Goal: Task Accomplishment & Management: Complete application form

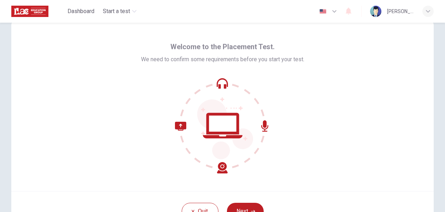
scroll to position [35, 0]
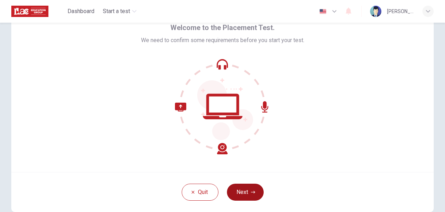
click at [249, 191] on button "Next" at bounding box center [245, 191] width 37 height 17
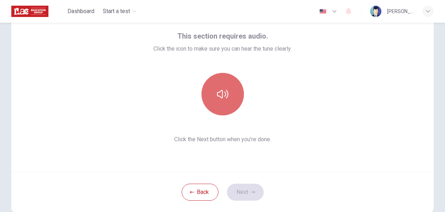
click at [231, 107] on button "button" at bounding box center [222, 94] width 42 height 42
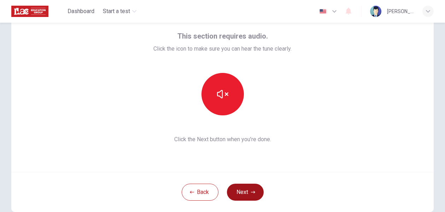
click at [247, 200] on button "Next" at bounding box center [245, 191] width 37 height 17
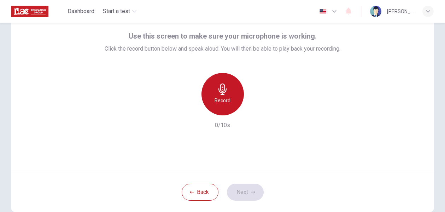
click at [223, 102] on h6 "Record" at bounding box center [222, 100] width 16 height 8
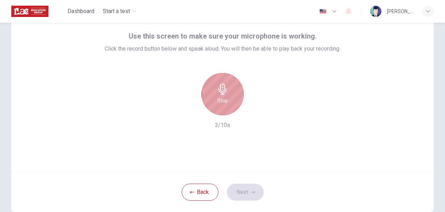
click at [223, 102] on h6 "Stop" at bounding box center [222, 100] width 11 height 8
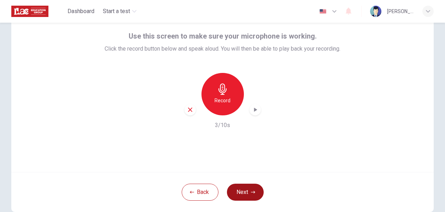
click at [246, 190] on button "Next" at bounding box center [245, 191] width 37 height 17
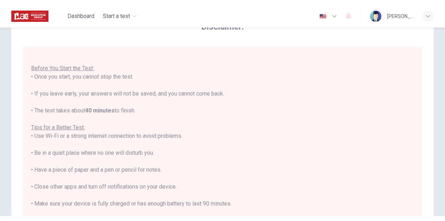
scroll to position [7, 0]
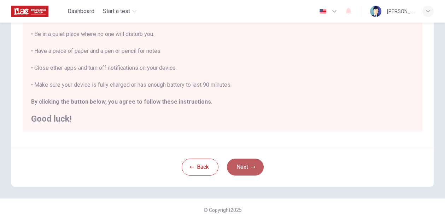
click at [240, 166] on button "Next" at bounding box center [245, 167] width 37 height 17
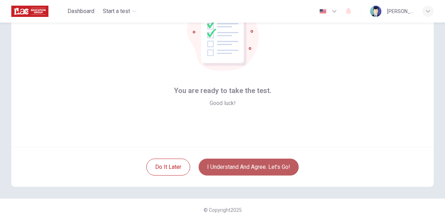
click at [240, 166] on button "I understand and agree. Let’s go!" at bounding box center [249, 167] width 100 height 17
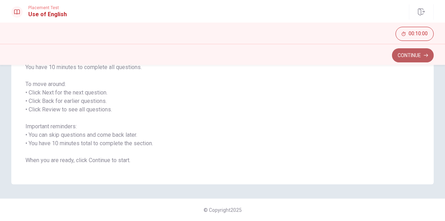
click at [409, 54] on button "Continue" at bounding box center [413, 55] width 42 height 14
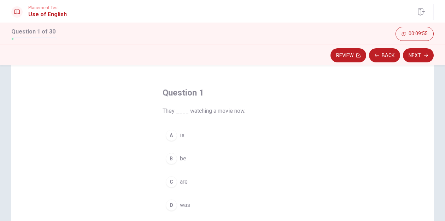
scroll to position [22, 0]
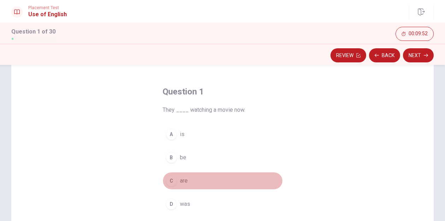
click at [171, 184] on div "C" at bounding box center [171, 181] width 11 height 11
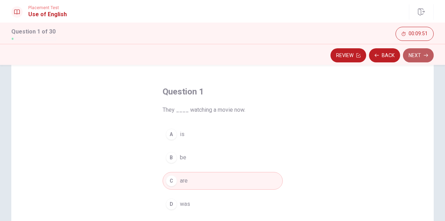
click at [417, 55] on button "Next" at bounding box center [418, 55] width 31 height 14
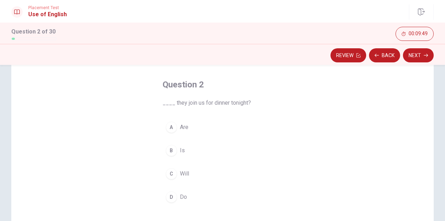
scroll to position [29, 0]
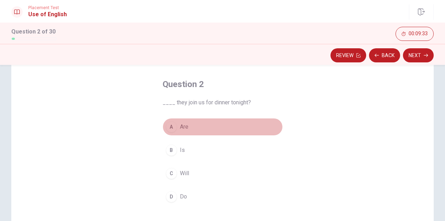
click at [173, 129] on div "A" at bounding box center [171, 127] width 11 height 11
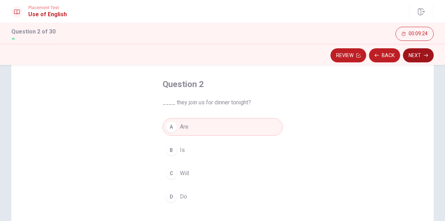
click at [418, 58] on button "Next" at bounding box center [418, 55] width 31 height 14
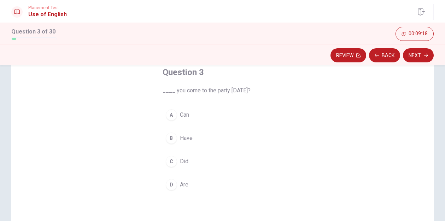
scroll to position [45, 0]
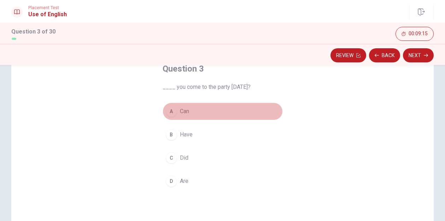
click at [171, 111] on div "A" at bounding box center [171, 111] width 11 height 11
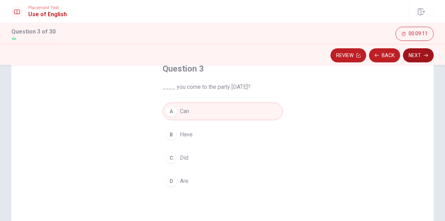
click at [420, 57] on button "Next" at bounding box center [418, 55] width 31 height 14
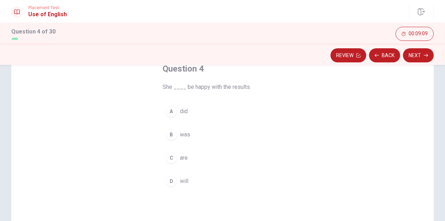
click at [172, 137] on div "B" at bounding box center [171, 134] width 11 height 11
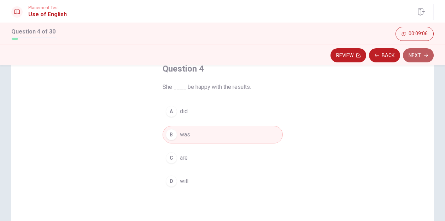
click at [423, 56] on button "Next" at bounding box center [418, 55] width 31 height 14
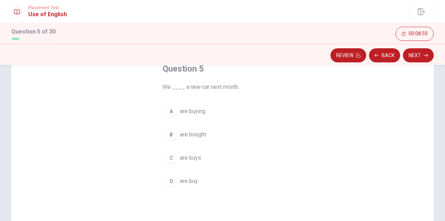
click at [171, 114] on div "A" at bounding box center [171, 111] width 11 height 11
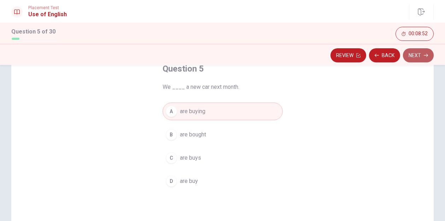
click at [423, 53] on button "Next" at bounding box center [418, 55] width 31 height 14
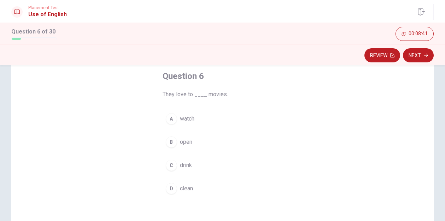
scroll to position [41, 0]
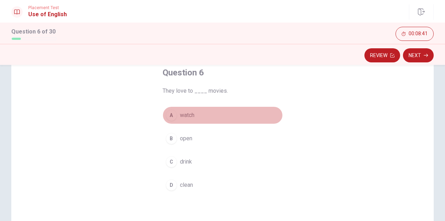
click at [167, 116] on div "A" at bounding box center [171, 115] width 11 height 11
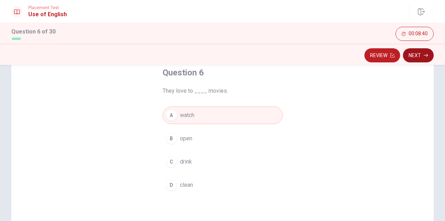
click at [424, 56] on icon "button" at bounding box center [426, 55] width 4 height 4
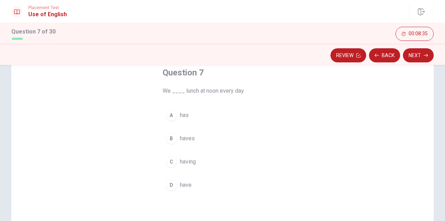
click at [172, 181] on div "D" at bounding box center [171, 185] width 11 height 11
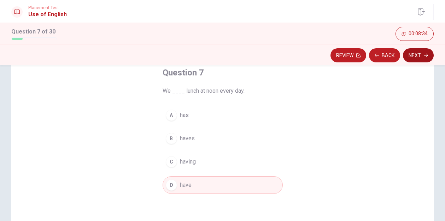
click at [421, 54] on button "Next" at bounding box center [418, 55] width 31 height 14
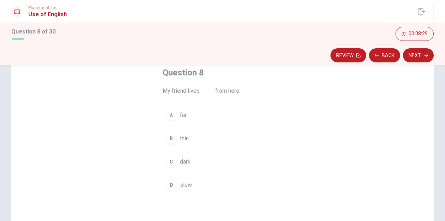
click at [172, 114] on div "A" at bounding box center [171, 115] width 11 height 11
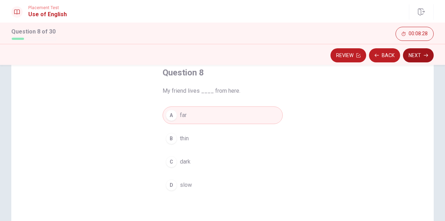
click at [415, 58] on button "Next" at bounding box center [418, 55] width 31 height 14
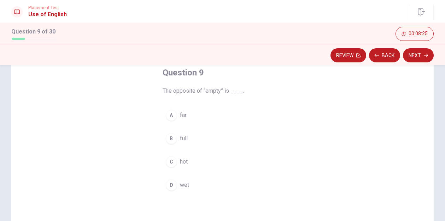
click at [171, 136] on div "B" at bounding box center [171, 138] width 11 height 11
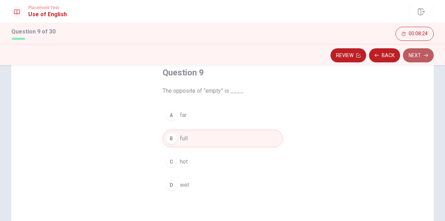
click at [421, 55] on button "Next" at bounding box center [418, 55] width 31 height 14
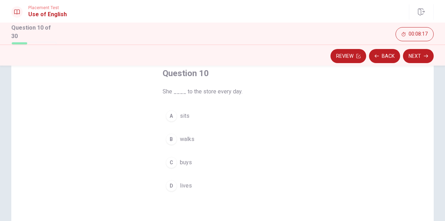
click at [173, 139] on div "B" at bounding box center [171, 139] width 11 height 11
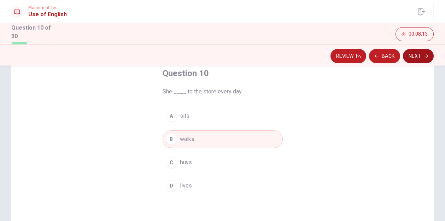
click at [418, 59] on button "Next" at bounding box center [418, 56] width 31 height 14
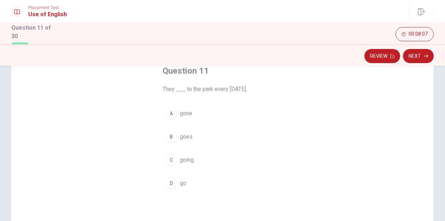
scroll to position [46, 0]
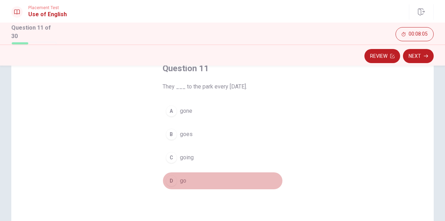
click at [170, 178] on div "D" at bounding box center [171, 181] width 11 height 11
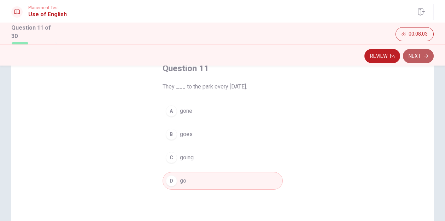
click at [421, 56] on button "Next" at bounding box center [418, 56] width 31 height 14
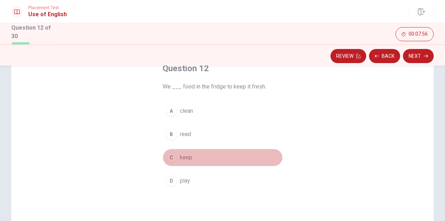
click at [174, 158] on div "C" at bounding box center [171, 157] width 11 height 11
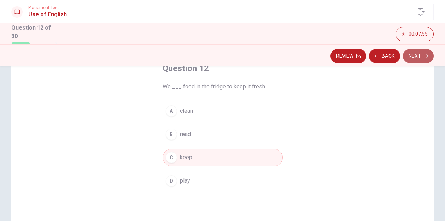
click at [412, 56] on button "Next" at bounding box center [418, 56] width 31 height 14
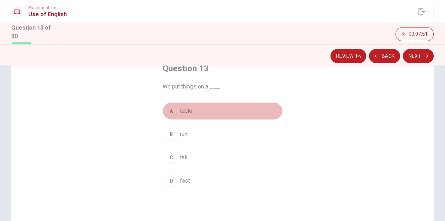
click at [172, 111] on div "A" at bounding box center [171, 111] width 11 height 11
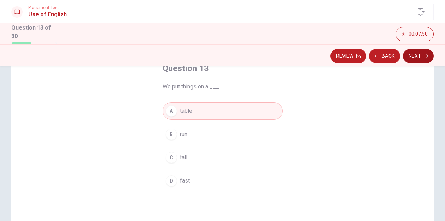
click at [419, 56] on button "Next" at bounding box center [418, 56] width 31 height 14
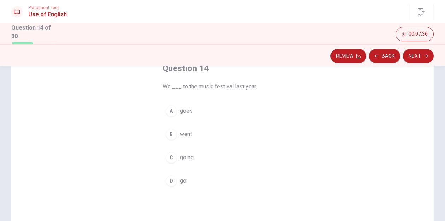
click at [169, 134] on div "B" at bounding box center [171, 134] width 11 height 11
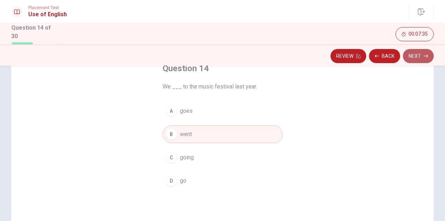
click at [426, 54] on icon "button" at bounding box center [426, 56] width 4 height 4
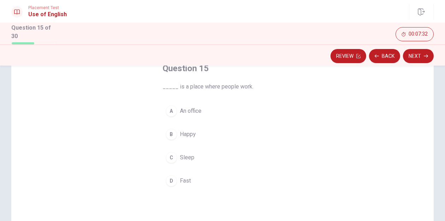
click at [172, 114] on div "A" at bounding box center [171, 111] width 11 height 11
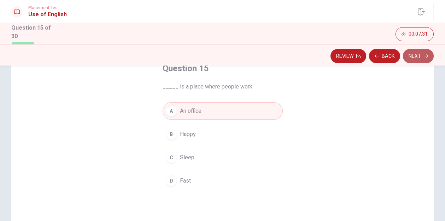
click at [418, 59] on button "Next" at bounding box center [418, 56] width 31 height 14
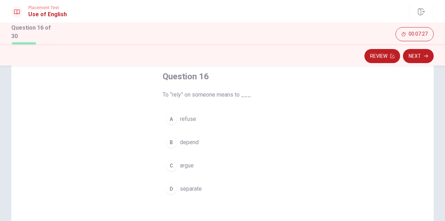
scroll to position [40, 0]
click at [170, 137] on div "B" at bounding box center [171, 140] width 11 height 11
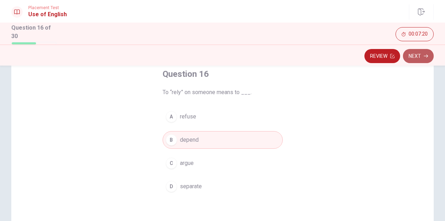
click at [422, 56] on button "Next" at bounding box center [418, 56] width 31 height 14
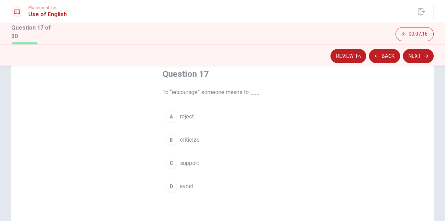
click at [171, 163] on div "C" at bounding box center [171, 163] width 11 height 11
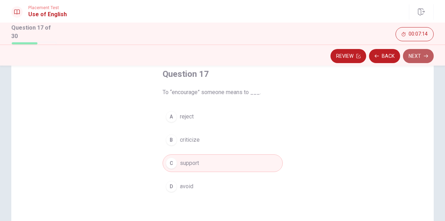
click at [421, 55] on button "Next" at bounding box center [418, 56] width 31 height 14
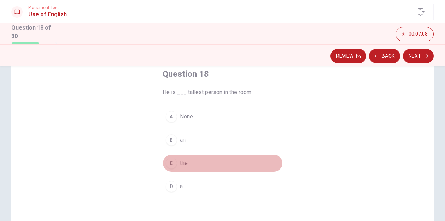
click at [173, 159] on div "C" at bounding box center [171, 163] width 11 height 11
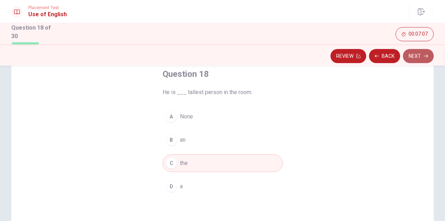
click at [420, 56] on button "Next" at bounding box center [418, 56] width 31 height 14
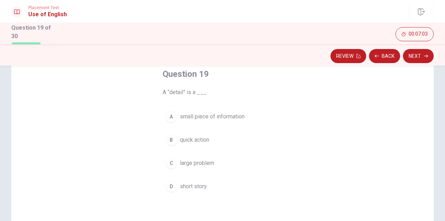
click at [172, 116] on div "A" at bounding box center [171, 116] width 11 height 11
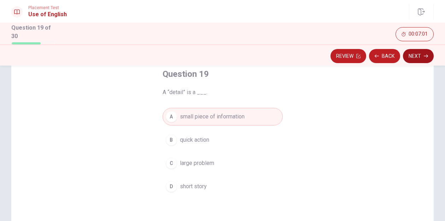
click at [423, 60] on button "Next" at bounding box center [418, 56] width 31 height 14
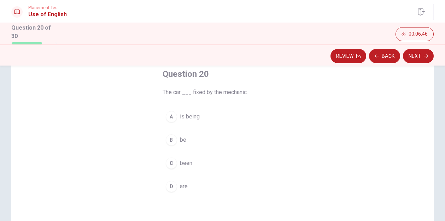
click at [171, 119] on div "A" at bounding box center [171, 116] width 11 height 11
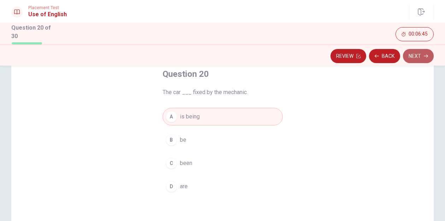
click at [419, 57] on button "Next" at bounding box center [418, 56] width 31 height 14
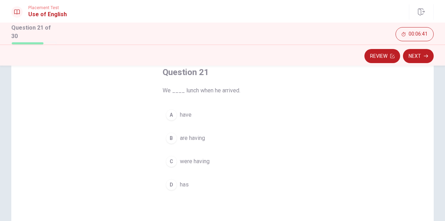
scroll to position [42, 0]
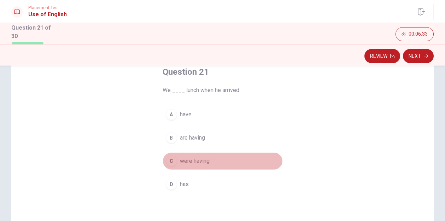
click at [171, 158] on div "C" at bounding box center [171, 161] width 11 height 11
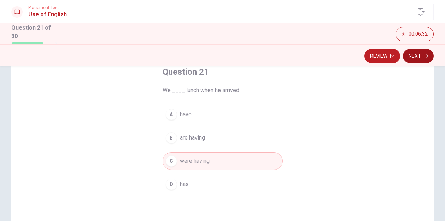
click at [417, 56] on button "Next" at bounding box center [418, 56] width 31 height 14
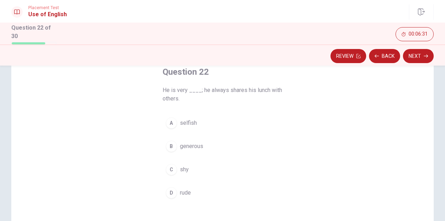
scroll to position [48, 0]
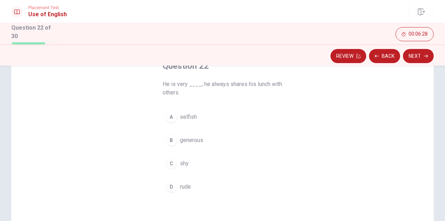
click at [173, 140] on div "B" at bounding box center [171, 140] width 11 height 11
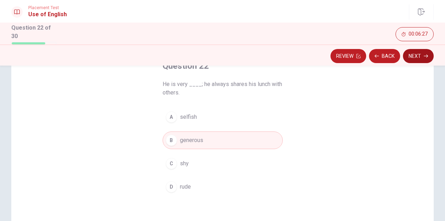
click at [421, 53] on button "Next" at bounding box center [418, 56] width 31 height 14
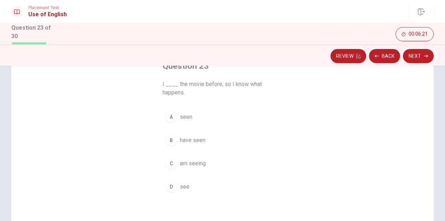
click at [171, 141] on div "B" at bounding box center [171, 140] width 11 height 11
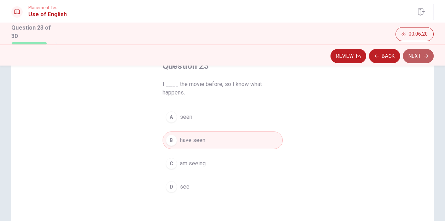
click at [423, 50] on button "Next" at bounding box center [418, 56] width 31 height 14
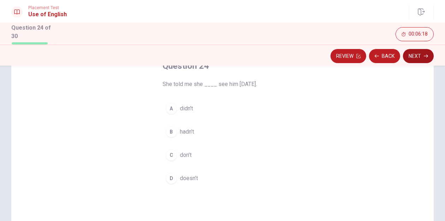
click at [423, 56] on button "Next" at bounding box center [418, 56] width 31 height 14
click at [171, 152] on div "C" at bounding box center [171, 155] width 11 height 11
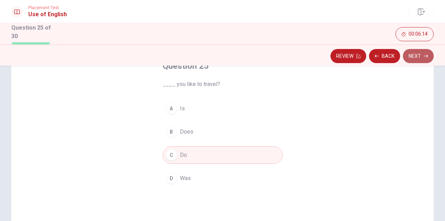
click at [422, 55] on button "Next" at bounding box center [418, 56] width 31 height 14
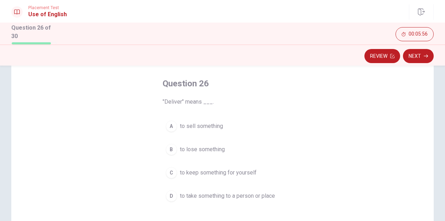
scroll to position [33, 0]
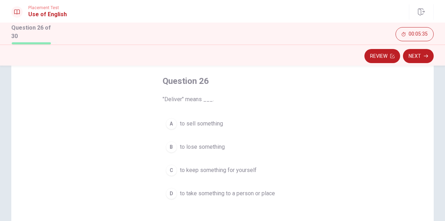
click at [171, 193] on div "D" at bounding box center [171, 193] width 11 height 11
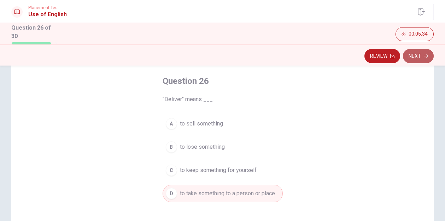
click at [421, 61] on button "Next" at bounding box center [418, 56] width 31 height 14
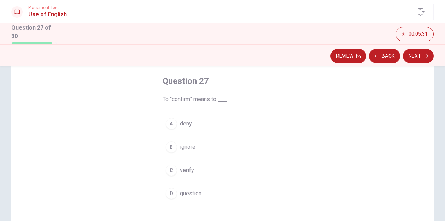
click at [171, 171] on div "C" at bounding box center [171, 170] width 11 height 11
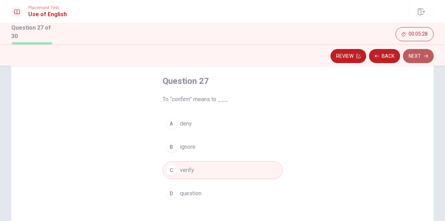
click at [421, 54] on button "Next" at bounding box center [418, 56] width 31 height 14
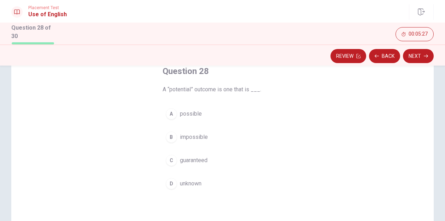
scroll to position [44, 0]
click at [171, 112] on div "A" at bounding box center [171, 113] width 11 height 11
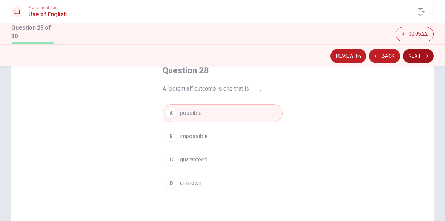
click at [423, 54] on button "Next" at bounding box center [418, 56] width 31 height 14
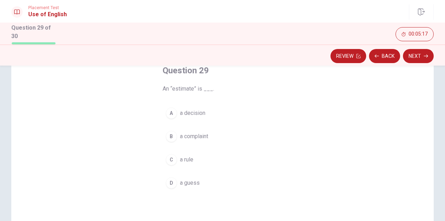
click at [172, 187] on div "D" at bounding box center [171, 183] width 11 height 11
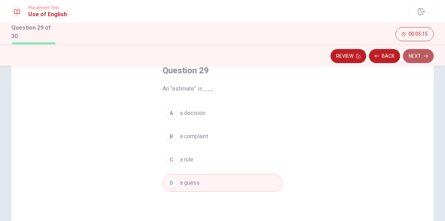
click at [423, 55] on button "Next" at bounding box center [418, 56] width 31 height 14
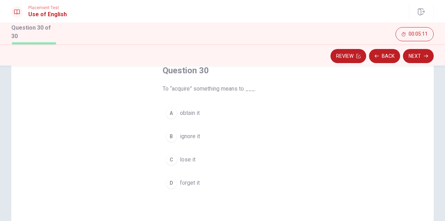
click at [172, 115] on div "A" at bounding box center [171, 113] width 11 height 11
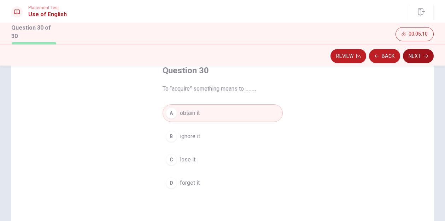
click at [429, 53] on button "Next" at bounding box center [418, 56] width 31 height 14
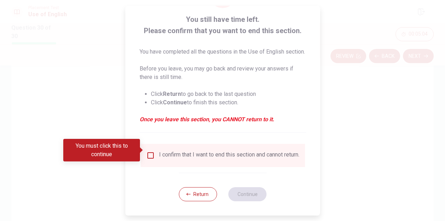
scroll to position [51, 0]
click at [151, 152] on input "You must click this to continue" at bounding box center [150, 156] width 8 height 8
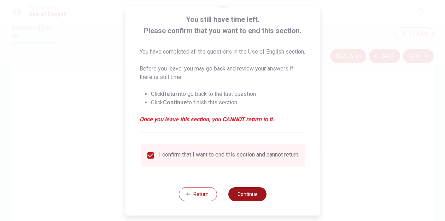
click at [255, 195] on button "Continue" at bounding box center [247, 195] width 38 height 14
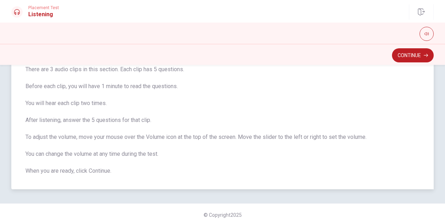
scroll to position [54, 0]
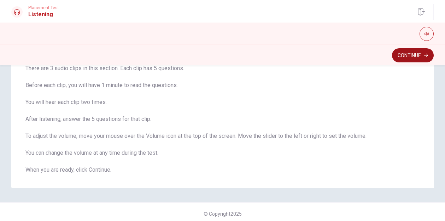
click at [422, 57] on button "Continue" at bounding box center [413, 55] width 42 height 14
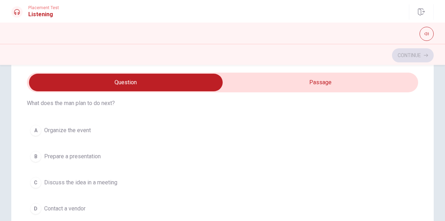
scroll to position [41, 0]
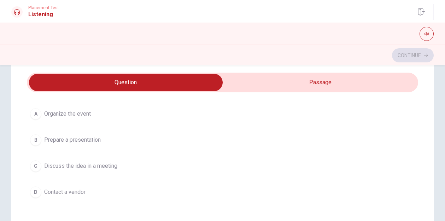
click at [299, 79] on input "checkbox" at bounding box center [126, 83] width 587 height 18
checkbox input "true"
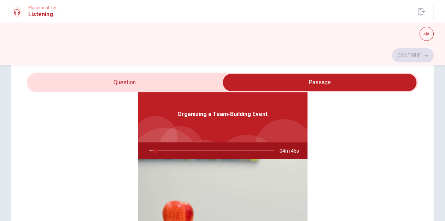
type input "5"
click at [186, 83] on input "checkbox" at bounding box center [319, 83] width 587 height 18
checkbox input "false"
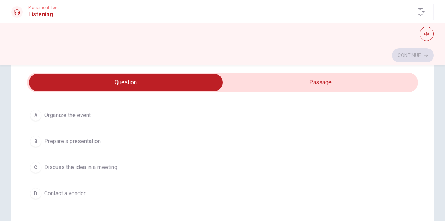
type input "6"
click at [288, 86] on input "checkbox" at bounding box center [126, 83] width 587 height 18
checkbox input "true"
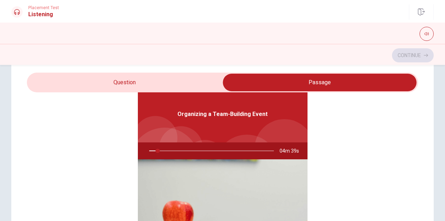
click at [161, 153] on div at bounding box center [210, 151] width 139 height 17
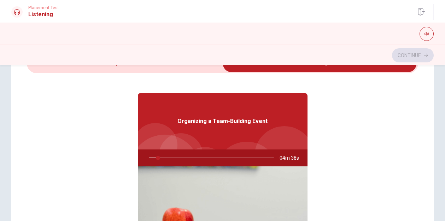
scroll to position [13, 0]
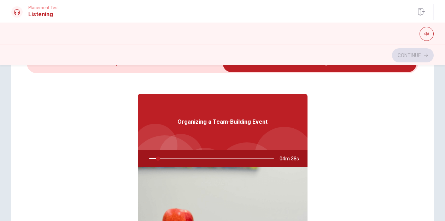
type input "8"
click at [160, 66] on input "checkbox" at bounding box center [319, 64] width 587 height 18
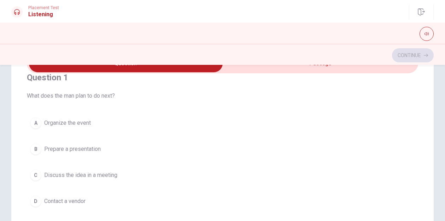
scroll to position [5, 0]
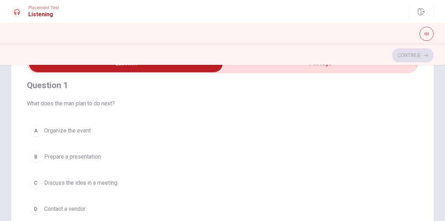
click at [308, 71] on input "checkbox" at bounding box center [126, 64] width 587 height 18
checkbox input "true"
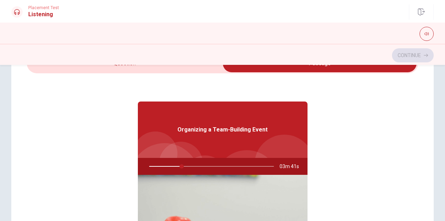
type input "27"
click at [203, 70] on input "checkbox" at bounding box center [319, 64] width 587 height 18
checkbox input "false"
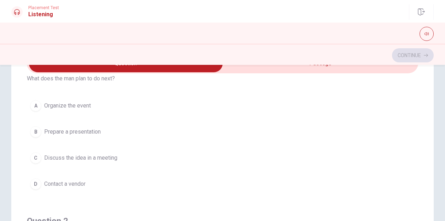
scroll to position [30, 0]
click at [38, 105] on div "A" at bounding box center [35, 106] width 11 height 11
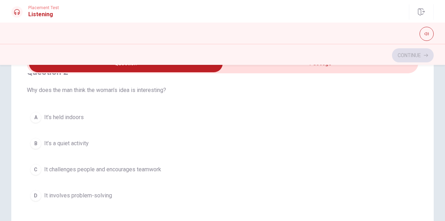
scroll to position [183, 0]
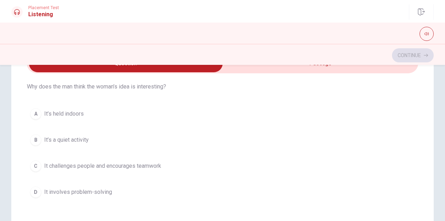
click at [35, 166] on div "C" at bounding box center [35, 166] width 11 height 11
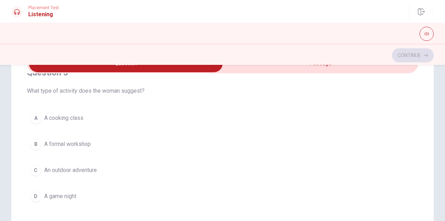
scroll to position [342, 0]
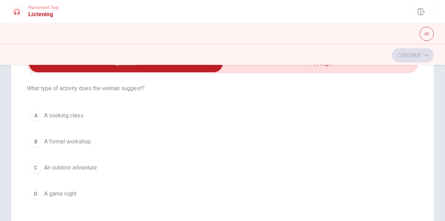
click at [36, 166] on div "C" at bounding box center [35, 168] width 11 height 11
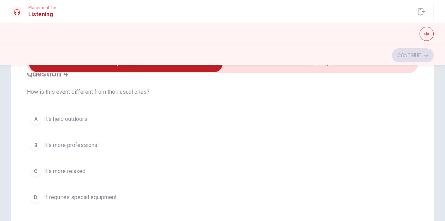
scroll to position [507, 0]
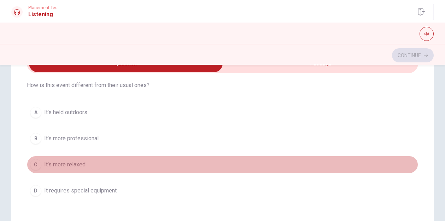
click at [37, 167] on div "C" at bounding box center [35, 164] width 11 height 11
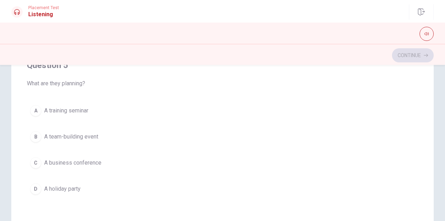
scroll to position [140, 0]
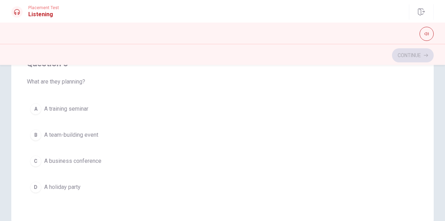
click at [34, 136] on div "B" at bounding box center [35, 135] width 11 height 11
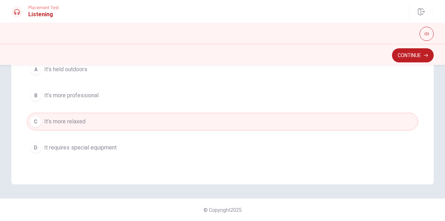
scroll to position [402, 0]
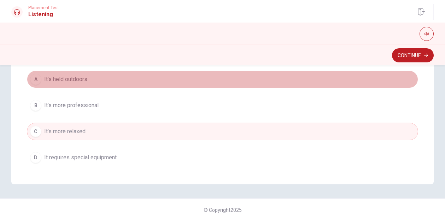
click at [36, 81] on div "A" at bounding box center [35, 79] width 11 height 11
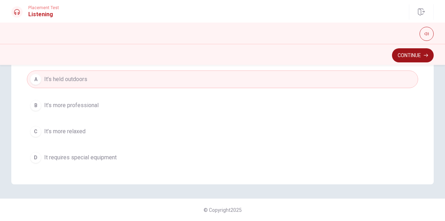
click at [416, 56] on button "Continue" at bounding box center [413, 55] width 42 height 14
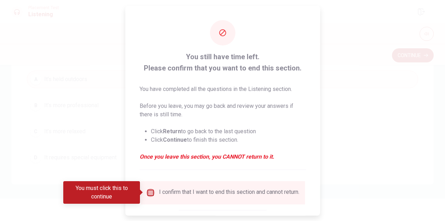
click at [150, 194] on input "You must click this to continue" at bounding box center [150, 193] width 8 height 8
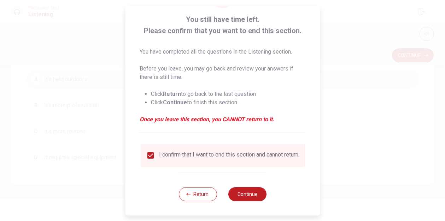
scroll to position [42, 0]
click at [254, 198] on button "Continue" at bounding box center [247, 195] width 38 height 14
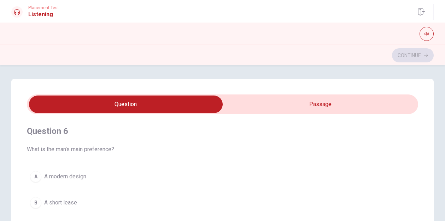
scroll to position [0, 0]
click at [322, 105] on input "checkbox" at bounding box center [126, 105] width 587 height 18
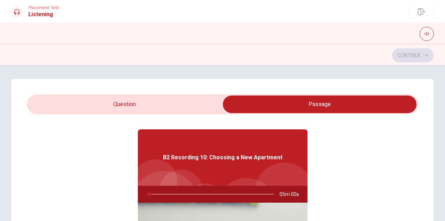
scroll to position [19, 0]
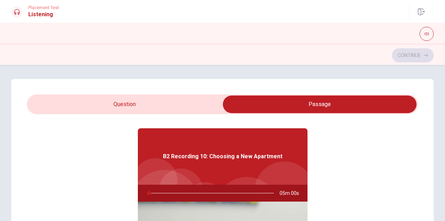
click at [146, 102] on input "checkbox" at bounding box center [319, 105] width 587 height 18
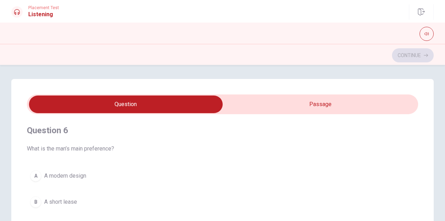
scroll to position [0, 0]
click at [298, 101] on input "checkbox" at bounding box center [126, 105] width 587 height 18
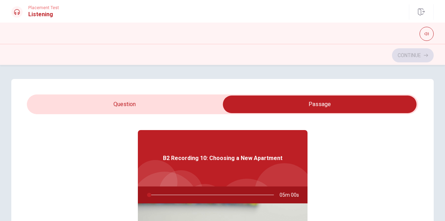
scroll to position [18, 0]
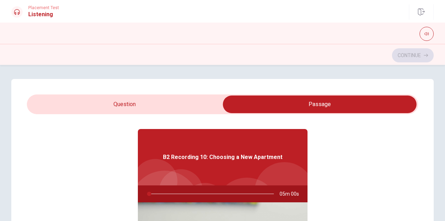
click at [149, 194] on div at bounding box center [210, 194] width 139 height 17
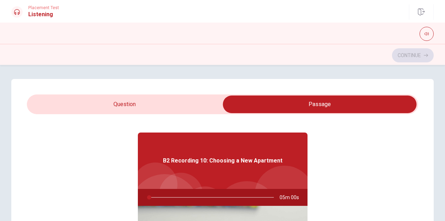
click at [139, 105] on input "checkbox" at bounding box center [319, 105] width 587 height 18
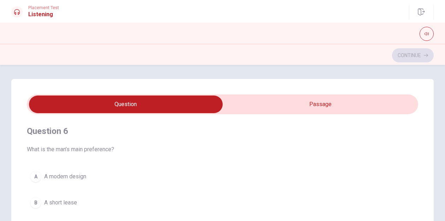
scroll to position [0, 0]
click at [315, 103] on input "checkbox" at bounding box center [126, 105] width 587 height 18
checkbox input "true"
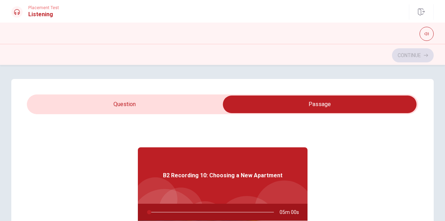
type input "0"
click at [166, 105] on input "checkbox" at bounding box center [319, 105] width 587 height 18
checkbox input "false"
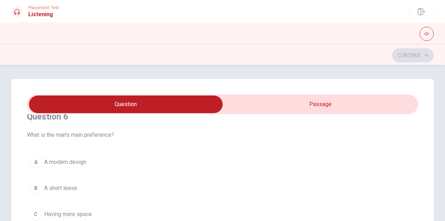
scroll to position [25, 0]
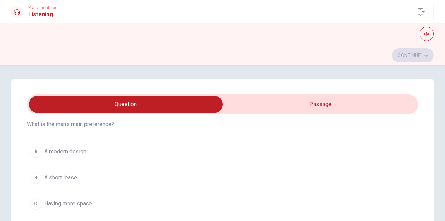
type input "1"
click at [304, 104] on input "checkbox" at bounding box center [126, 105] width 587 height 18
checkbox input "true"
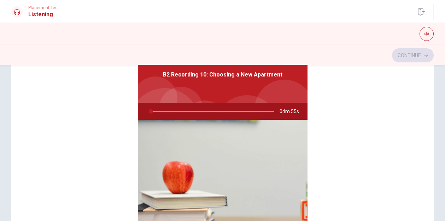
scroll to position [101, 0]
click at [152, 111] on div at bounding box center [210, 112] width 139 height 17
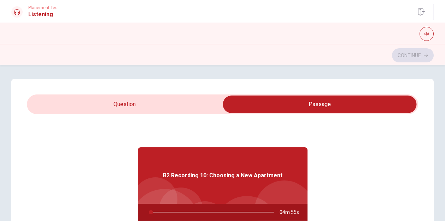
scroll to position [0, 0]
type input "2"
click at [140, 96] on input "checkbox" at bounding box center [319, 105] width 587 height 18
checkbox input "false"
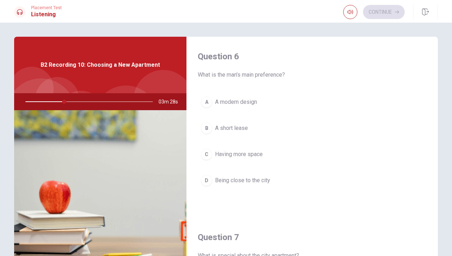
click at [206, 157] on div "C" at bounding box center [206, 154] width 11 height 11
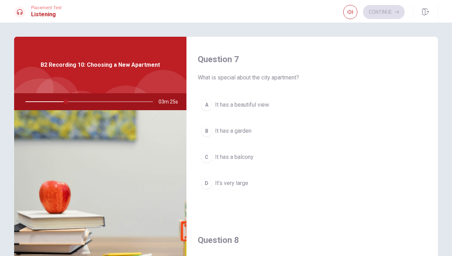
scroll to position [185, 0]
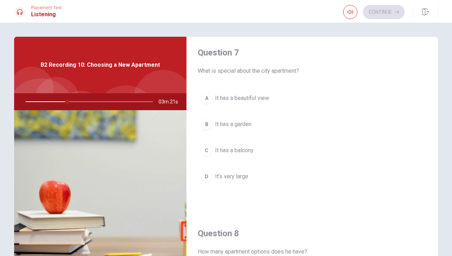
click at [207, 99] on div "A" at bounding box center [206, 98] width 11 height 11
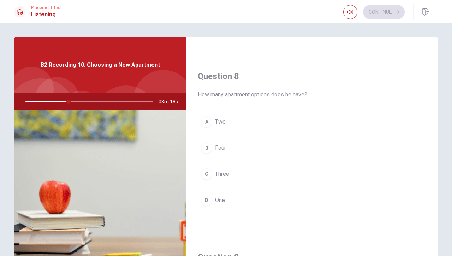
scroll to position [362, 0]
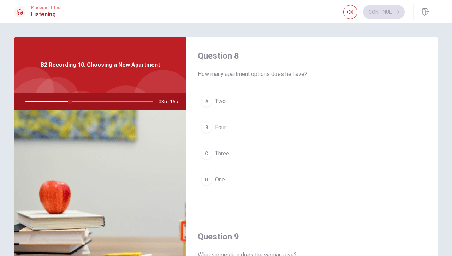
click at [208, 101] on div "A" at bounding box center [206, 101] width 11 height 11
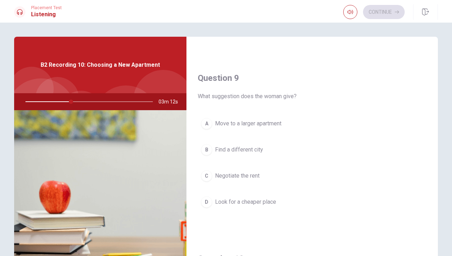
scroll to position [525, 0]
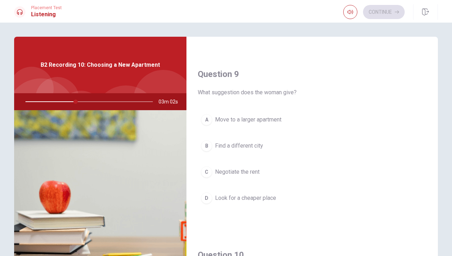
click at [209, 170] on div "C" at bounding box center [206, 171] width 11 height 11
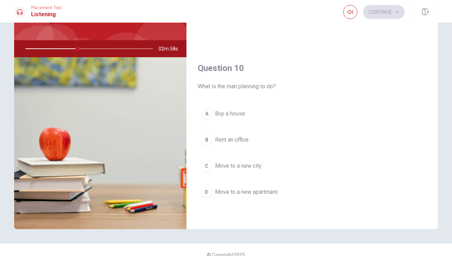
scroll to position [62, 0]
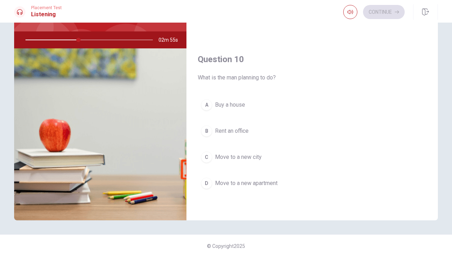
click at [207, 183] on div "D" at bounding box center [206, 183] width 11 height 11
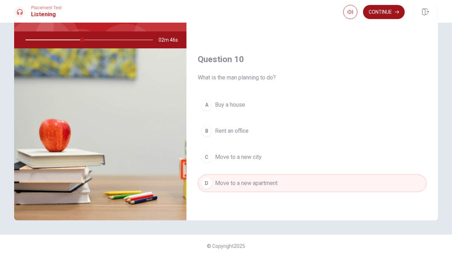
click at [387, 11] on button "Continue" at bounding box center [384, 12] width 42 height 14
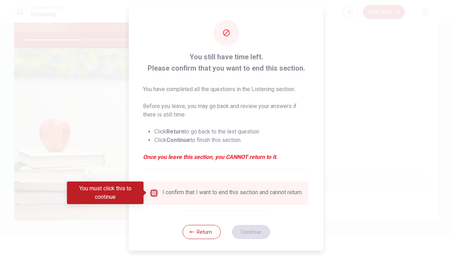
click at [154, 191] on input "You must click this to continue" at bounding box center [154, 193] width 8 height 8
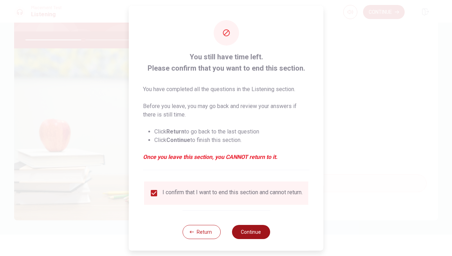
click at [258, 211] on button "Continue" at bounding box center [251, 232] width 38 height 14
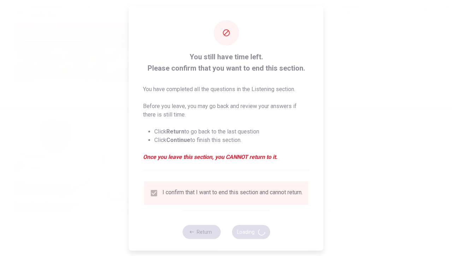
type input "46"
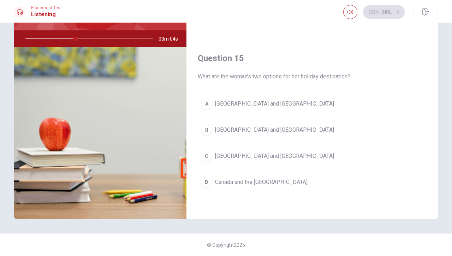
scroll to position [63, 0]
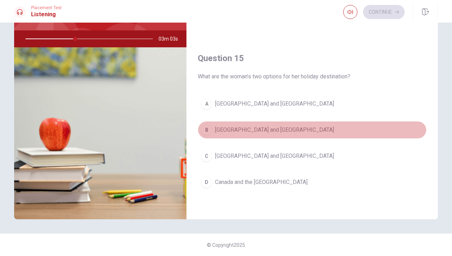
click at [209, 130] on div "B" at bounding box center [206, 129] width 11 height 11
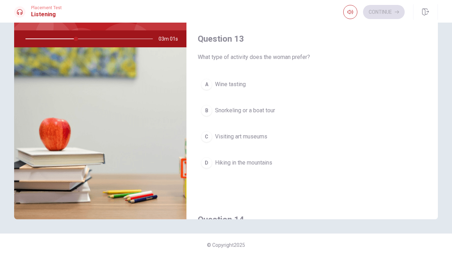
scroll to position [316, 0]
click at [205, 111] on div "B" at bounding box center [206, 111] width 11 height 11
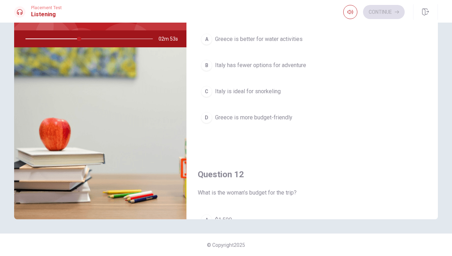
scroll to position [0, 0]
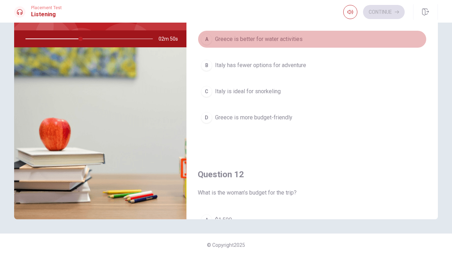
click at [208, 40] on div "A" at bounding box center [206, 39] width 11 height 11
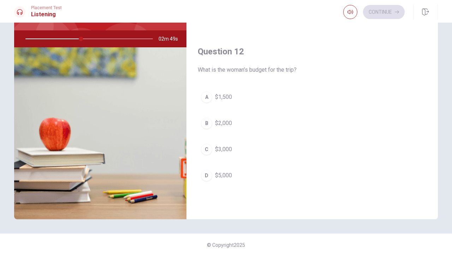
scroll to position [123, 0]
click at [205, 123] on div "B" at bounding box center [206, 122] width 11 height 11
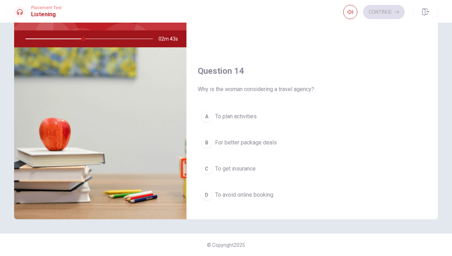
scroll to position [466, 0]
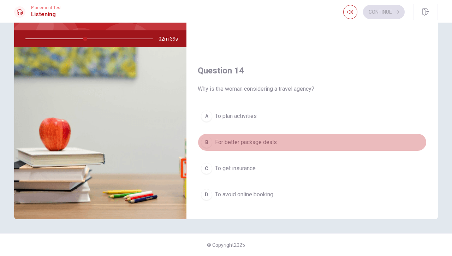
click at [206, 141] on div "B" at bounding box center [206, 142] width 11 height 11
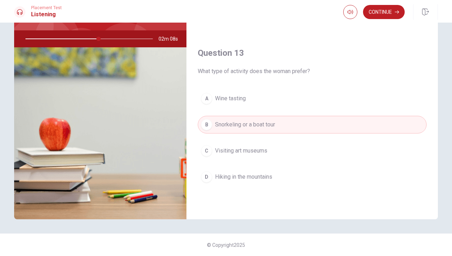
scroll to position [303, 0]
click at [386, 14] on button "Continue" at bounding box center [384, 12] width 42 height 14
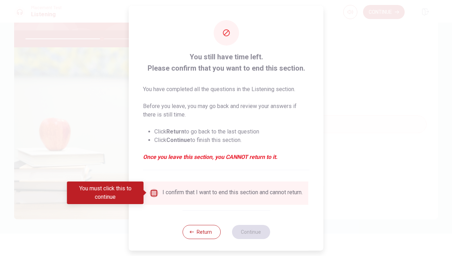
click at [154, 193] on input "You must click this to continue" at bounding box center [154, 193] width 8 height 8
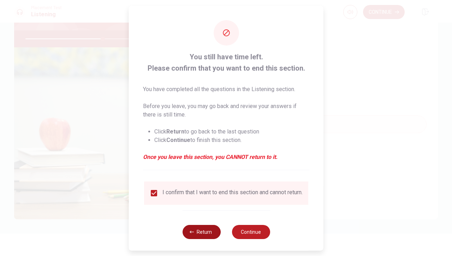
click at [199, 211] on button "Return" at bounding box center [201, 232] width 38 height 14
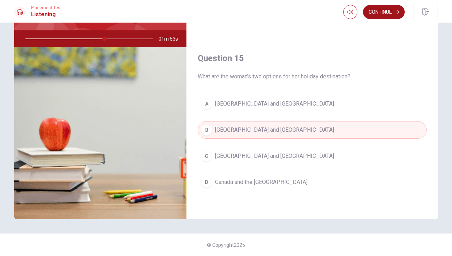
scroll to position [659, 0]
click at [393, 7] on button "Continue" at bounding box center [384, 12] width 42 height 14
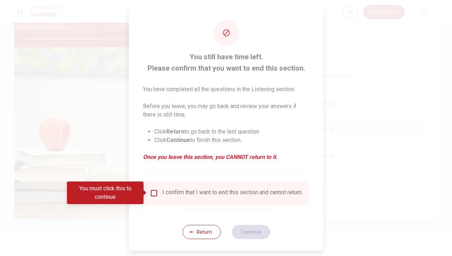
click at [154, 197] on input "You must click this to continue" at bounding box center [154, 193] width 8 height 8
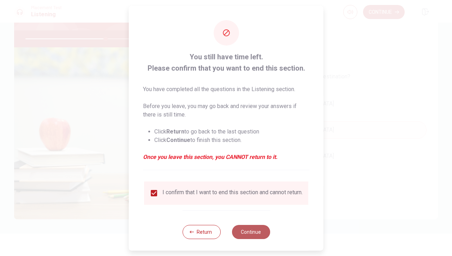
click at [258, 211] on button "Continue" at bounding box center [251, 232] width 38 height 14
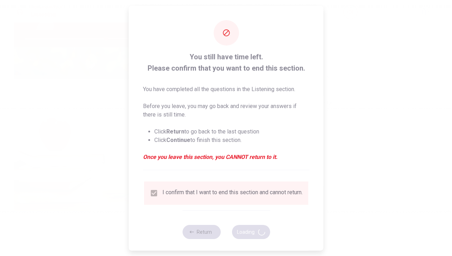
type input "63"
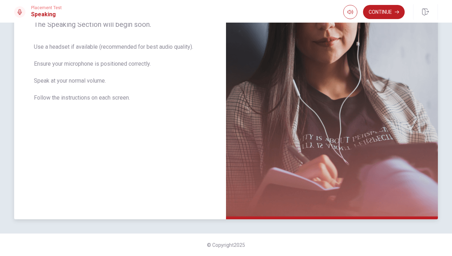
scroll to position [125, 0]
click at [380, 15] on button "Continue" at bounding box center [384, 12] width 42 height 14
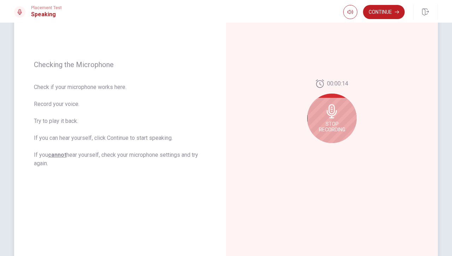
scroll to position [77, 0]
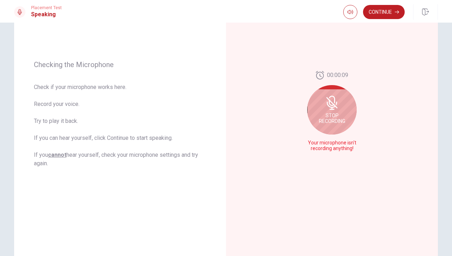
click at [327, 111] on div "Stop Recording" at bounding box center [331, 109] width 49 height 49
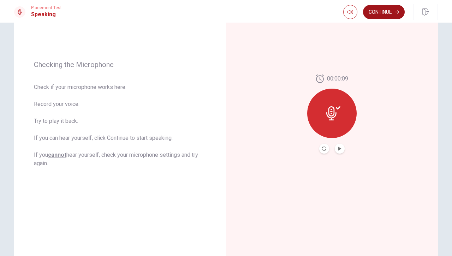
click at [383, 8] on button "Continue" at bounding box center [384, 12] width 42 height 14
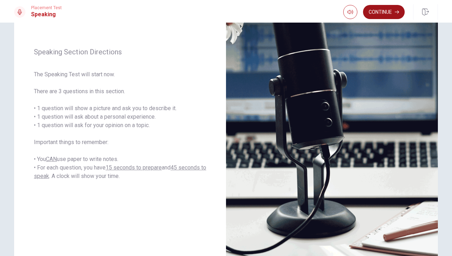
click at [386, 11] on button "Continue" at bounding box center [384, 12] width 42 height 14
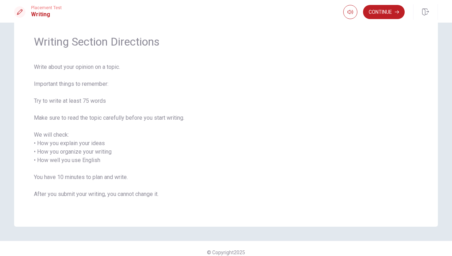
scroll to position [23, 0]
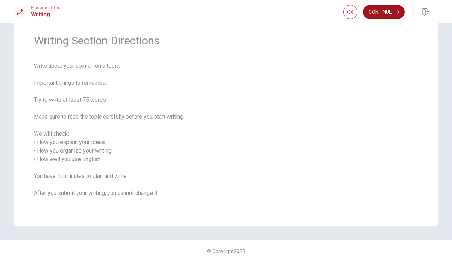
click at [386, 10] on button "Continue" at bounding box center [384, 12] width 42 height 14
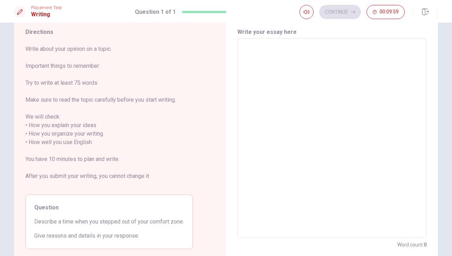
click at [285, 59] on textarea at bounding box center [331, 139] width 179 height 188
type textarea "E"
type textarea "x"
type textarea "Ea"
type textarea "x"
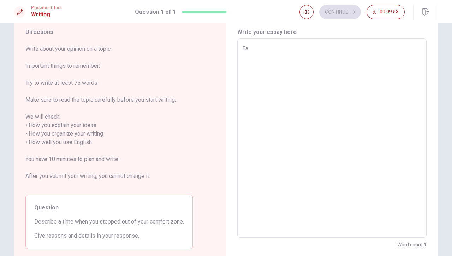
type textarea "Eat"
type textarea "x"
type textarea "Eati"
type textarea "x"
type textarea "Eatin"
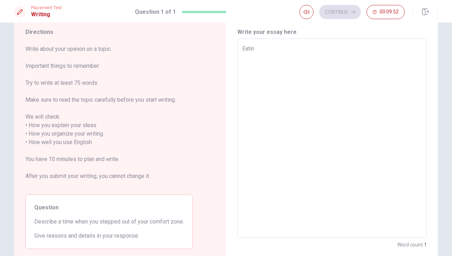
type textarea "x"
type textarea "Eating"
type textarea "x"
type textarea "Eating"
type textarea "x"
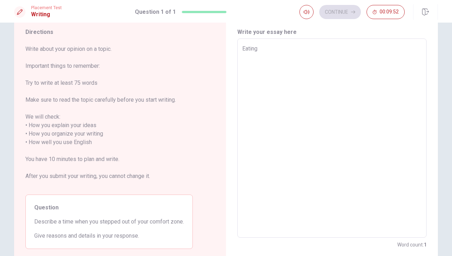
type textarea "Eating h"
type textarea "x"
type textarea "Eating he"
type textarea "x"
type textarea "Eating hea"
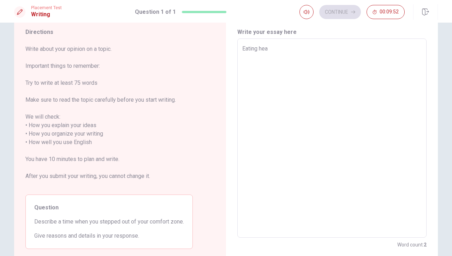
type textarea "x"
type textarea "Eating heal"
type textarea "x"
type textarea "Eating healt"
type textarea "x"
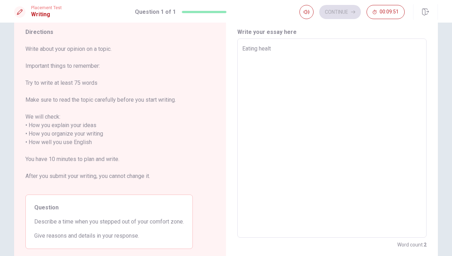
type textarea "Eating health"
type textarea "x"
type textarea "Eating healthy"
type textarea "x"
type textarea "Eating healthy"
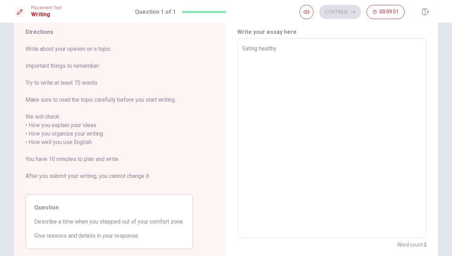
type textarea "x"
type textarea "Eating healthy f"
type textarea "x"
type textarea "Eating healthy fo"
type textarea "x"
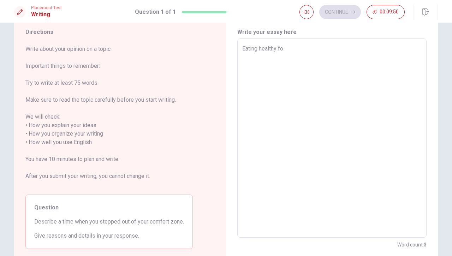
type textarea "Eating healthy foo"
type textarea "x"
type textarea "Eating healthy food"
type textarea "x"
type textarea "Eating healthy food"
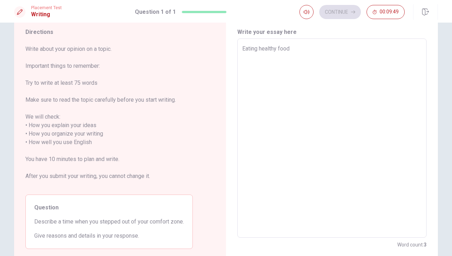
type textarea "x"
type textarea "Eating healthy food :"
drag, startPoint x: 308, startPoint y: 53, endPoint x: 221, endPoint y: 53, distance: 86.9
click at [221, 53] on div "Directions Write about your opinion on a topic. Important things to remember: T…" at bounding box center [226, 137] width 424 height 249
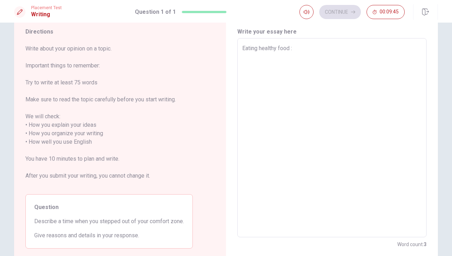
type textarea "x"
type textarea "Eating healthy food"
type textarea "x"
type textarea "Eating healthy food"
type textarea "x"
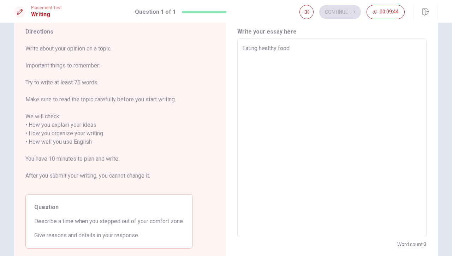
type textarea "Eating healthy foo"
type textarea "x"
type textarea "Eating healthy fo"
type textarea "x"
type textarea "Eating healthy f"
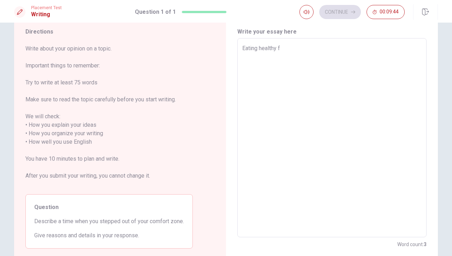
type textarea "x"
type textarea "Eating healthy"
type textarea "x"
type textarea "Eating healthy"
type textarea "x"
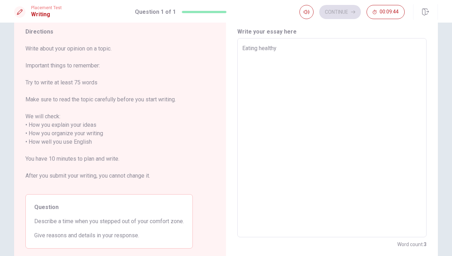
type textarea "Eating health"
type textarea "x"
type textarea "Eating healt"
type textarea "x"
type textarea "Eating heal"
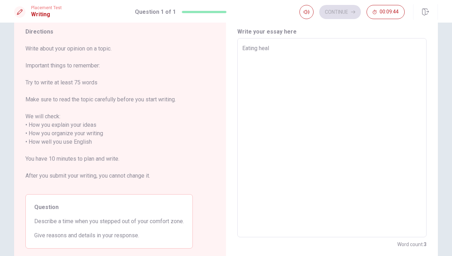
type textarea "x"
type textarea "Eating hea"
type textarea "x"
type textarea "Eating he"
type textarea "x"
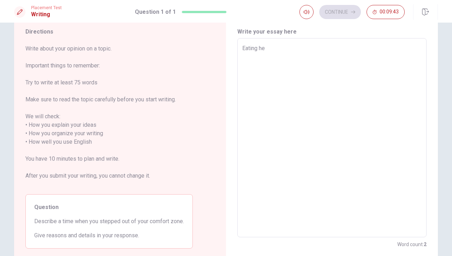
type textarea "Eating h"
type textarea "x"
type textarea "Eating"
type textarea "x"
type textarea "Eating"
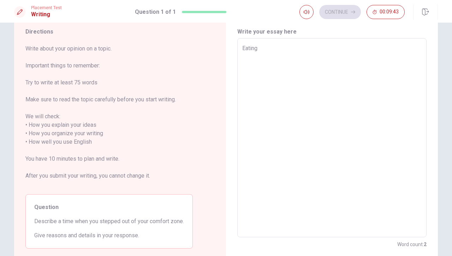
type textarea "x"
type textarea "Eatin"
type textarea "x"
type textarea "Eati"
type textarea "x"
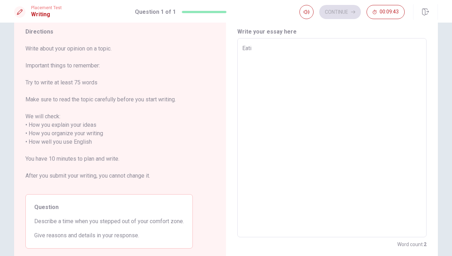
type textarea "Eat"
type textarea "x"
type textarea "Ea"
type textarea "x"
type textarea "E"
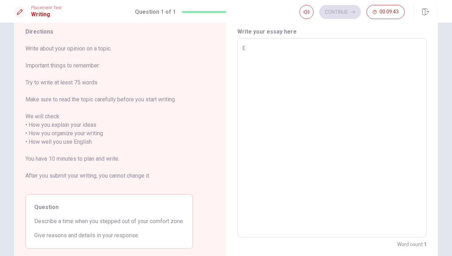
type textarea "x"
type textarea "I"
type textarea "x"
type textarea "A"
type textarea "x"
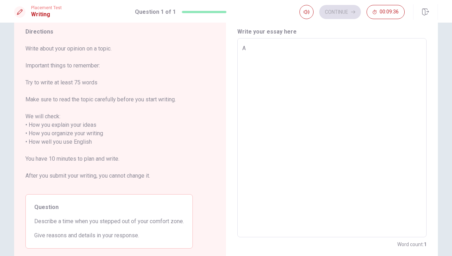
type textarea "A"
type textarea "x"
type textarea "A t"
type textarea "x"
type textarea "A tm"
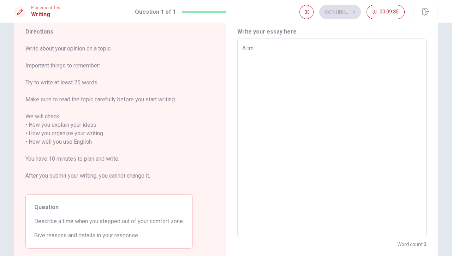
type textarea "x"
type textarea "A t"
type textarea "x"
type textarea "A ti"
type textarea "x"
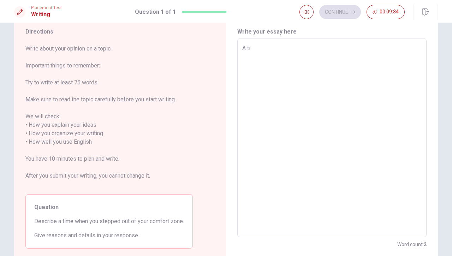
type textarea "A [PERSON_NAME]"
type textarea "x"
type textarea "A time"
type textarea "x"
type textarea "A time"
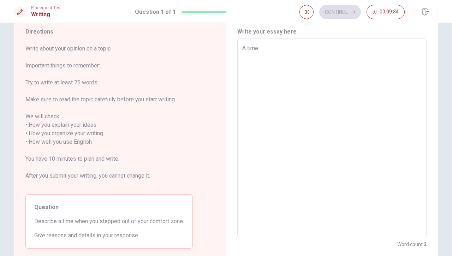
type textarea "x"
type textarea "A time w"
type textarea "x"
type textarea "A time wh"
type textarea "x"
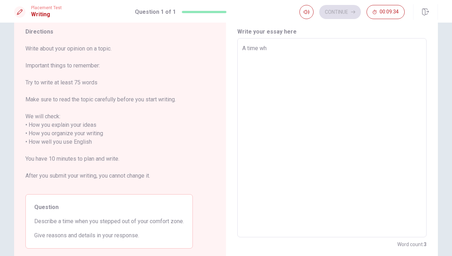
type textarea "A time whe"
type textarea "x"
type textarea "A time when"
type textarea "x"
type textarea "A time when"
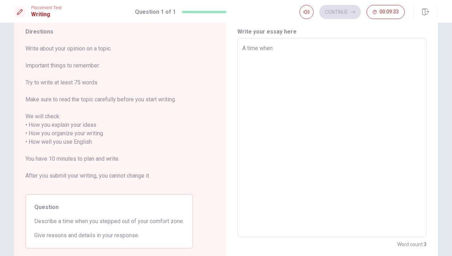
type textarea "x"
type textarea "A time when I"
type textarea "x"
type textarea "A time when I"
type textarea "x"
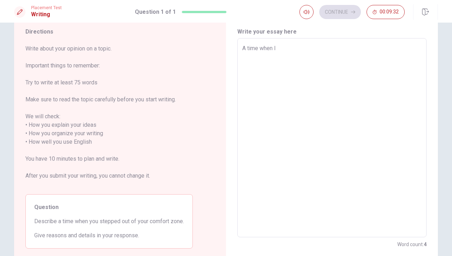
type textarea "A time when I s"
type textarea "x"
type textarea "A time when I st"
type textarea "x"
type textarea "A time when I ste"
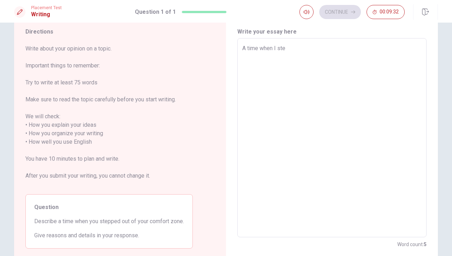
type textarea "x"
type textarea "A time when I step"
type textarea "x"
type textarea "A time when I [PERSON_NAME]"
type textarea "x"
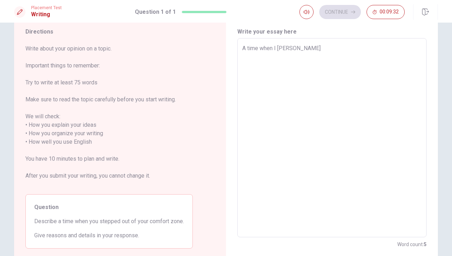
type textarea "A time when I steppe"
type textarea "x"
type textarea "A time when I stepped"
type textarea "x"
type textarea "A time when I stepped"
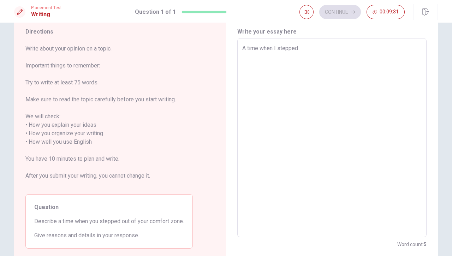
type textarea "x"
type textarea "A time when I stepped o"
type textarea "x"
type textarea "A time when I stepped ou"
type textarea "x"
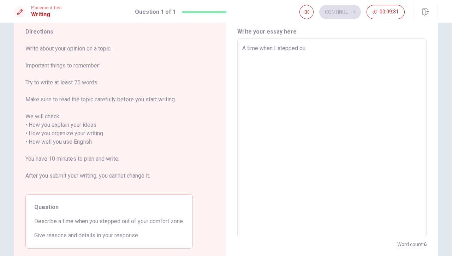
type textarea "A time when I stepped out"
type textarea "x"
type textarea "A time when I stepped out"
type textarea "x"
type textarea "A time when I stepped out o"
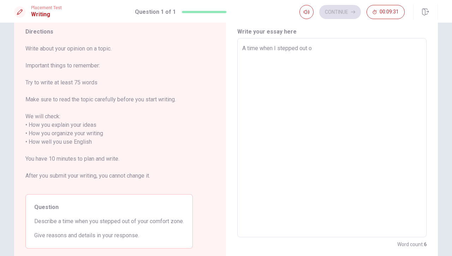
type textarea "x"
type textarea "A time when I stepped out of"
type textarea "x"
type textarea "A time when I stepped out of"
type textarea "x"
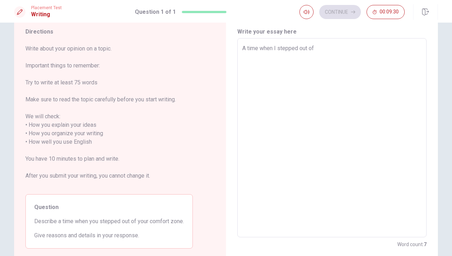
type textarea "A time when I stepped out of m"
type textarea "x"
type textarea "A time when I stepped out of ma"
type textarea "x"
type textarea "A time when I stepped out of ma"
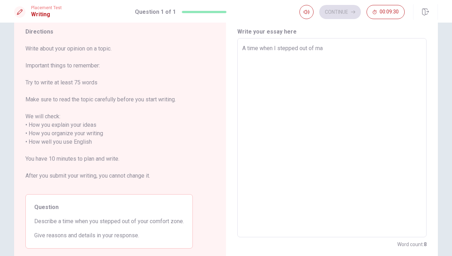
type textarea "x"
type textarea "A time when I stepped out of ma"
type textarea "x"
type textarea "A time when I stepped out of m"
type textarea "x"
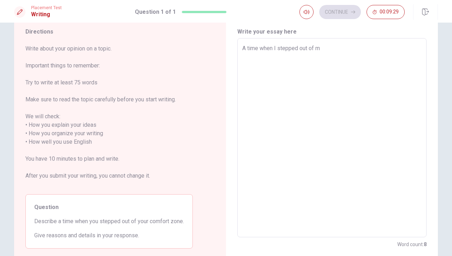
type textarea "A time when I stepped out of my"
type textarea "x"
type textarea "A time when I stepped out of my"
type textarea "x"
type textarea "A time when I stepped out of my c"
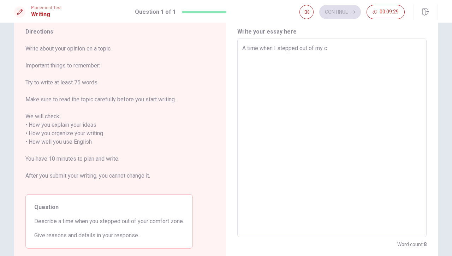
type textarea "x"
type textarea "A time when I stepped out of my co"
type textarea "x"
type textarea "A time when I stepped out of my cof"
type textarea "x"
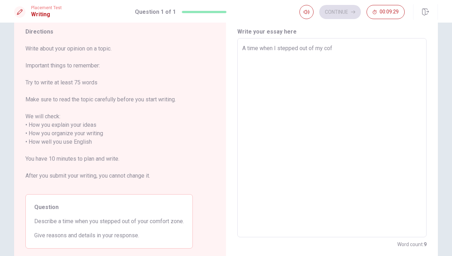
type textarea "A time when I stepped out of my co"
type textarea "x"
type textarea "A time when I stepped out of my com"
type textarea "x"
type textarea "A time when I stepped out of my comf"
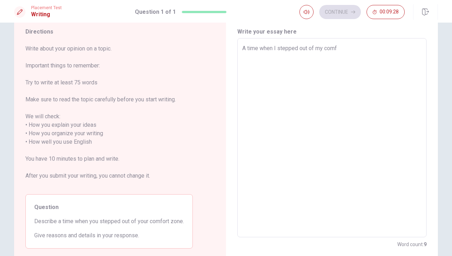
type textarea "x"
type textarea "A time when I stepped out of my comfo"
type textarea "x"
type textarea "A time when I stepped out of my comfor"
type textarea "x"
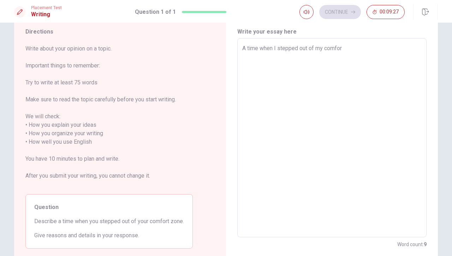
type textarea "A time when I stepped out of my comfort"
type textarea "x"
type textarea "A time when I stepped out of my comfort"
type textarea "x"
type textarea "A time when I stepped out of my comfort z"
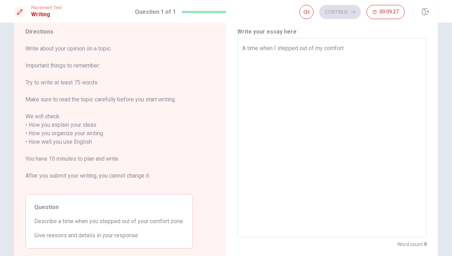
type textarea "x"
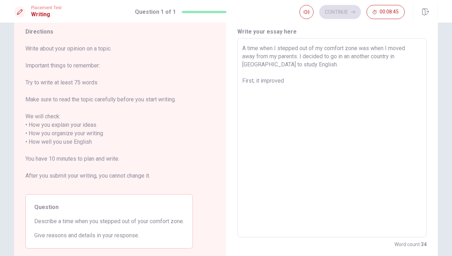
click at [349, 56] on textarea "A time when I stepped out of my comfort zone was when I moved away from my pare…" at bounding box center [331, 138] width 179 height 188
click at [296, 85] on textarea "A time when I stepped out of my comfort zone was when I moved away from my pare…" at bounding box center [331, 138] width 179 height 188
click at [295, 83] on textarea "A time when I stepped out of my comfort zone was when I moved away from my pare…" at bounding box center [331, 138] width 179 height 188
click at [321, 59] on textarea "A time when I stepped out of my comfort zone was when I moved away from my pare…" at bounding box center [331, 138] width 179 height 188
click at [393, 56] on textarea "A time when I stepped out of my comfort zone was when I moved away from my pare…" at bounding box center [331, 138] width 179 height 188
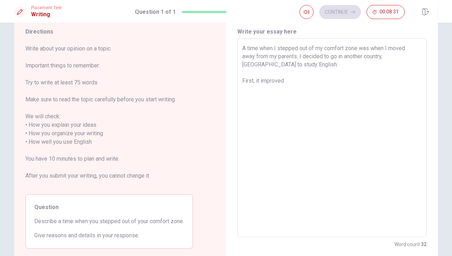
click at [410, 58] on textarea "A time when I stepped out of my comfort zone was when I moved away from my pare…" at bounding box center [331, 138] width 179 height 188
click at [301, 80] on textarea "A time when I stepped out of my comfort zone was when I moved away from my pare…" at bounding box center [331, 138] width 179 height 188
click at [343, 57] on textarea "A time when I stepped out of my comfort zone was when I moved away from my pare…" at bounding box center [331, 138] width 179 height 188
click at [299, 83] on textarea "A time when I stepped out of my comfort zone was when I moved away from my pare…" at bounding box center [331, 138] width 179 height 188
click at [314, 78] on textarea "A time when I stepped out of my comfort zone was when I moved away from my pare…" at bounding box center [331, 138] width 179 height 188
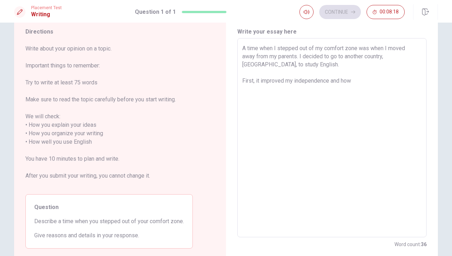
click at [360, 81] on textarea "A time when I stepped out of my comfort zone was when I moved away from my pare…" at bounding box center [331, 138] width 179 height 188
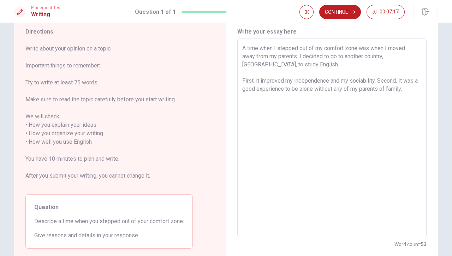
click at [400, 81] on textarea "A time when I stepped out of my comfort zone was when I moved away from my pare…" at bounding box center [331, 138] width 179 height 188
click at [413, 91] on textarea "A time when I stepped out of my comfort zone was when I moved away from my pare…" at bounding box center [331, 138] width 179 height 188
click at [290, 101] on textarea "A time when I stepped out of my comfort zone was when I moved away from my pare…" at bounding box center [331, 138] width 179 height 188
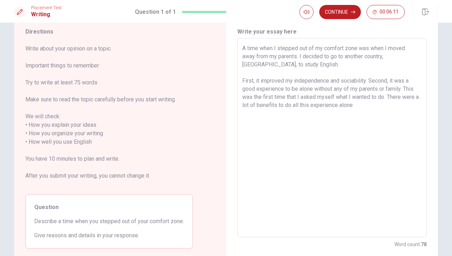
click at [295, 106] on textarea "A time when I stepped out of my comfort zone was when I moved away from my pare…" at bounding box center [331, 138] width 179 height 188
click at [369, 106] on textarea "A time when I stepped out of my comfort zone was when I moved away from my pare…" at bounding box center [331, 138] width 179 height 188
click at [377, 106] on textarea "A time when I stepped out of my comfort zone was when I moved away from my pare…" at bounding box center [331, 138] width 179 height 188
click at [317, 133] on textarea "A time when I stepped out of my comfort zone was when I moved away from my pare…" at bounding box center [331, 138] width 179 height 188
click at [241, 111] on div "A time when I stepped out of my comfort zone was when I moved away from my pare…" at bounding box center [331, 137] width 189 height 199
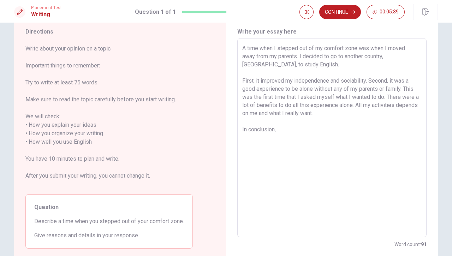
click at [264, 114] on textarea "A time when I stepped out of my comfort zone was when I moved away from my pare…" at bounding box center [331, 138] width 179 height 188
click at [291, 124] on textarea "A time when I stepped out of my comfort zone was when I moved away from my pare…" at bounding box center [331, 138] width 179 height 188
click at [291, 129] on textarea "A time when I stepped out of my comfort zone was when I moved away from my pare…" at bounding box center [331, 138] width 179 height 188
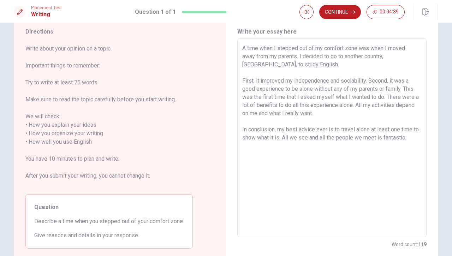
click at [394, 130] on textarea "A time when I stepped out of my comfort zone was when I moved away from my pare…" at bounding box center [331, 138] width 179 height 188
click at [388, 138] on textarea "A time when I stepped out of my comfort zone was when I moved away from my pare…" at bounding box center [331, 138] width 179 height 188
click at [411, 131] on textarea "A time when I stepped out of my comfort zone was when I moved away from my pare…" at bounding box center [331, 138] width 179 height 188
click at [379, 138] on textarea "A time when I stepped out of my comfort zone was when I moved away from my pare…" at bounding box center [331, 138] width 179 height 188
click at [412, 137] on textarea "A time when I stepped out of my comfort zone was when I moved away from my pare…" at bounding box center [331, 138] width 179 height 188
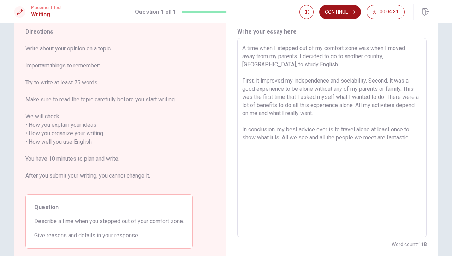
click at [347, 11] on button "Continue" at bounding box center [340, 12] width 42 height 14
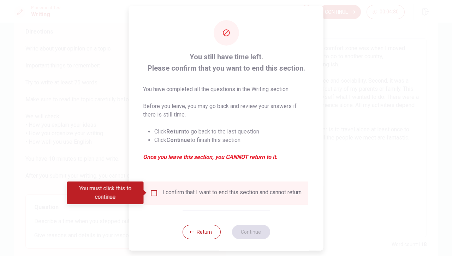
click at [150, 194] on input "You must click this to continue" at bounding box center [154, 193] width 8 height 8
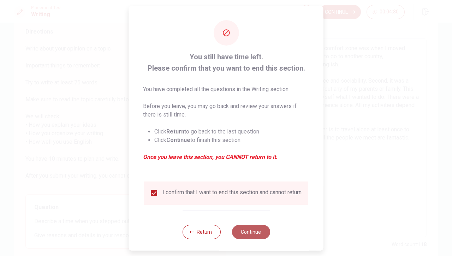
click at [251, 211] on button "Continue" at bounding box center [251, 232] width 38 height 14
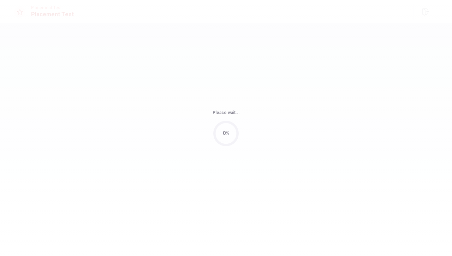
scroll to position [0, 0]
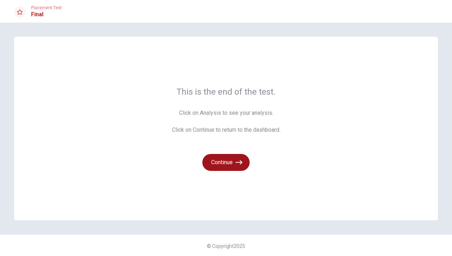
click at [235, 161] on button "Continue" at bounding box center [225, 162] width 47 height 17
